Goal: Book appointment/travel/reservation

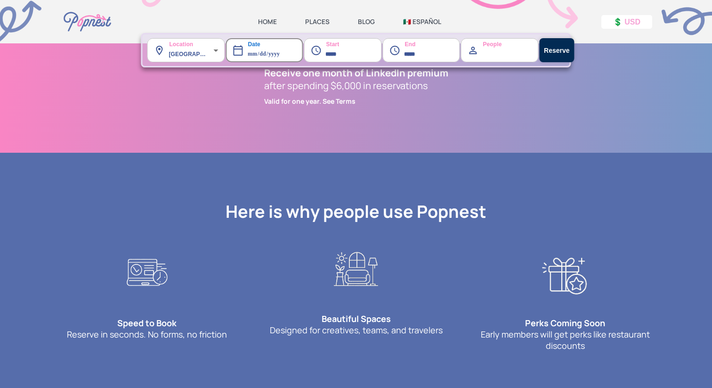
scroll to position [231, 0]
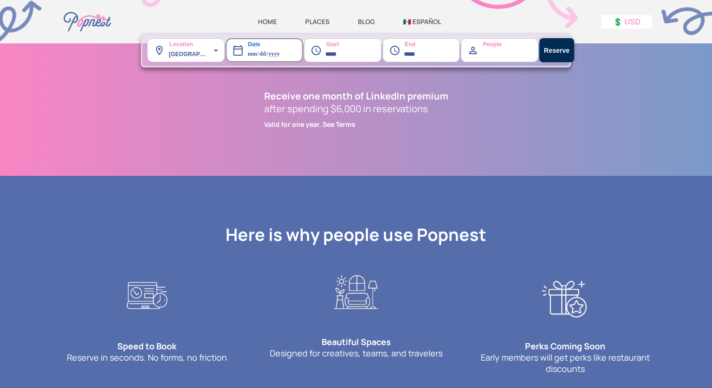
click at [264, 20] on link "HOME" at bounding box center [267, 21] width 19 height 8
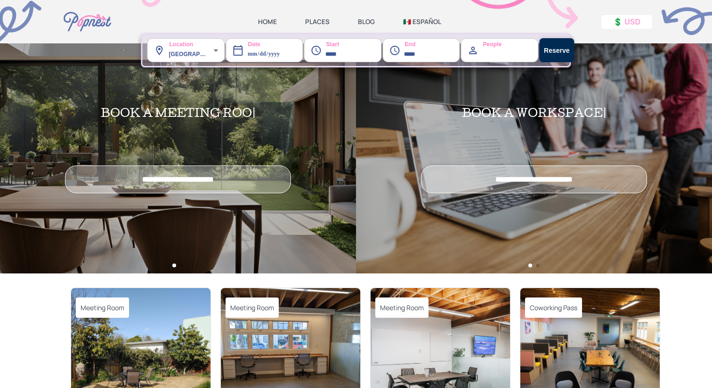
click at [95, 20] on img at bounding box center [87, 21] width 52 height 43
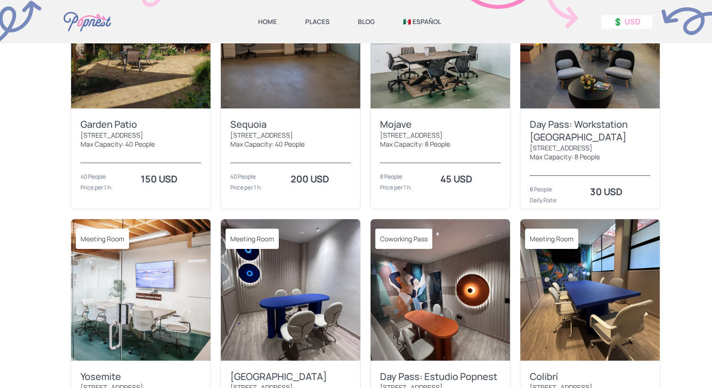
click at [179, 246] on img at bounding box center [140, 289] width 139 height 141
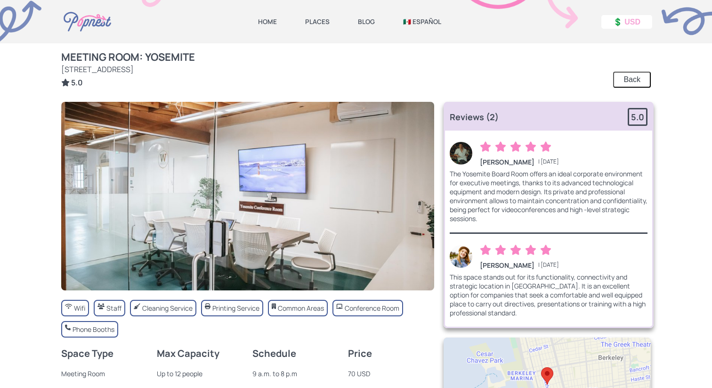
click at [273, 21] on link "HOME" at bounding box center [267, 21] width 19 height 8
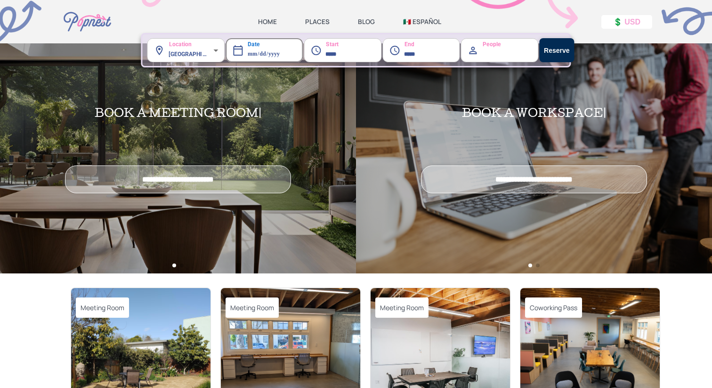
click at [90, 23] on img at bounding box center [87, 21] width 52 height 43
